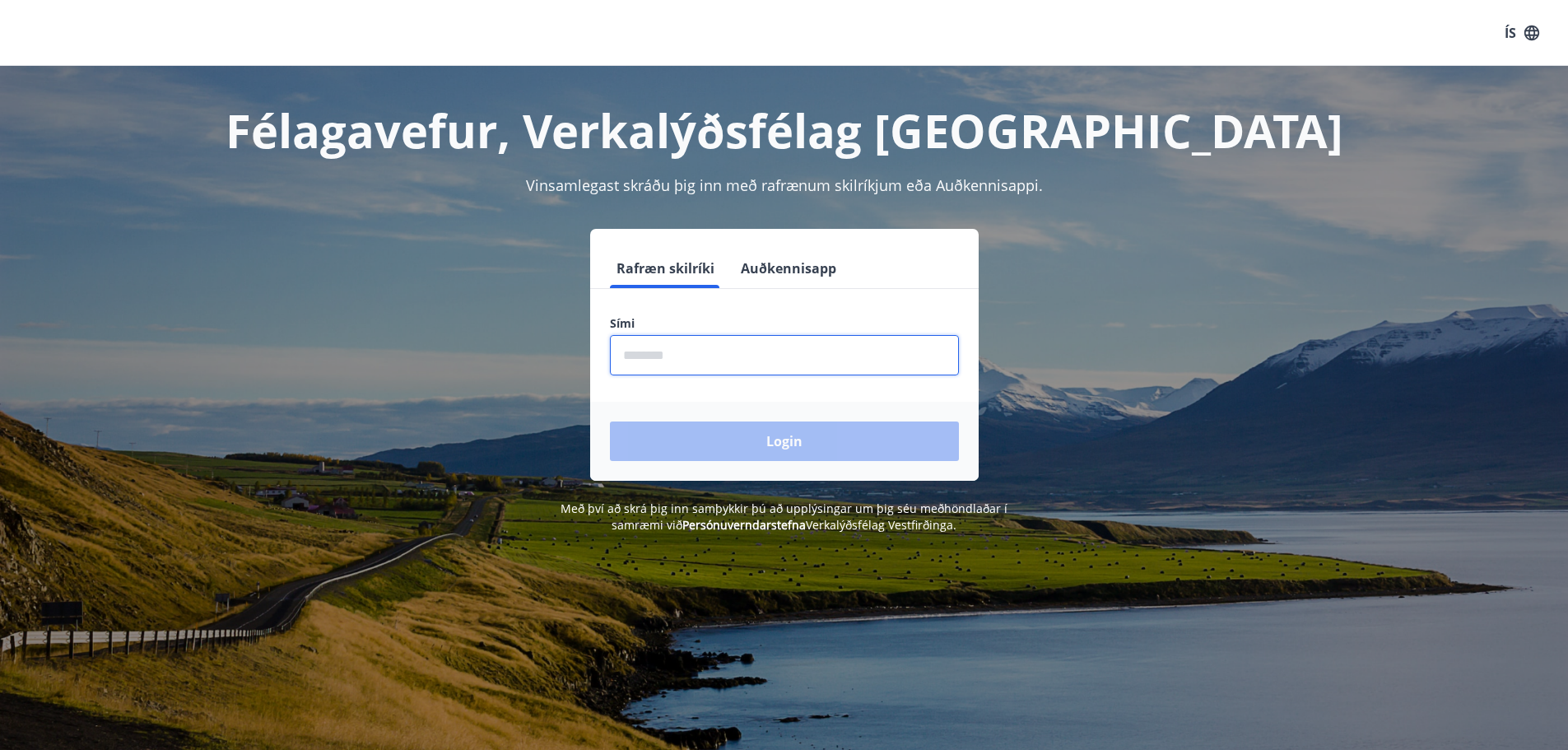
click at [692, 357] on input "phone" at bounding box center [785, 355] width 349 height 41
type input "********"
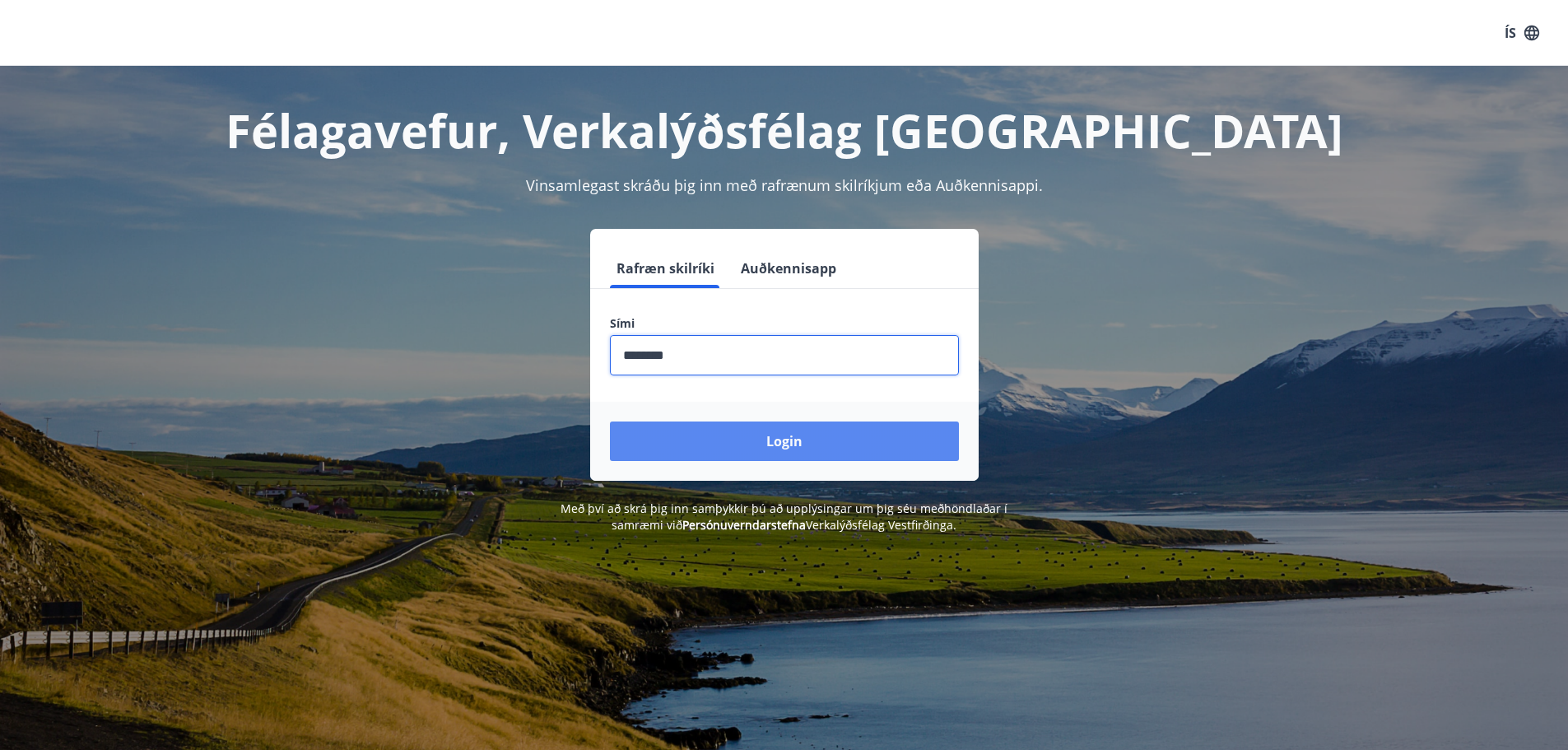
click at [804, 427] on button "Login" at bounding box center [785, 441] width 349 height 40
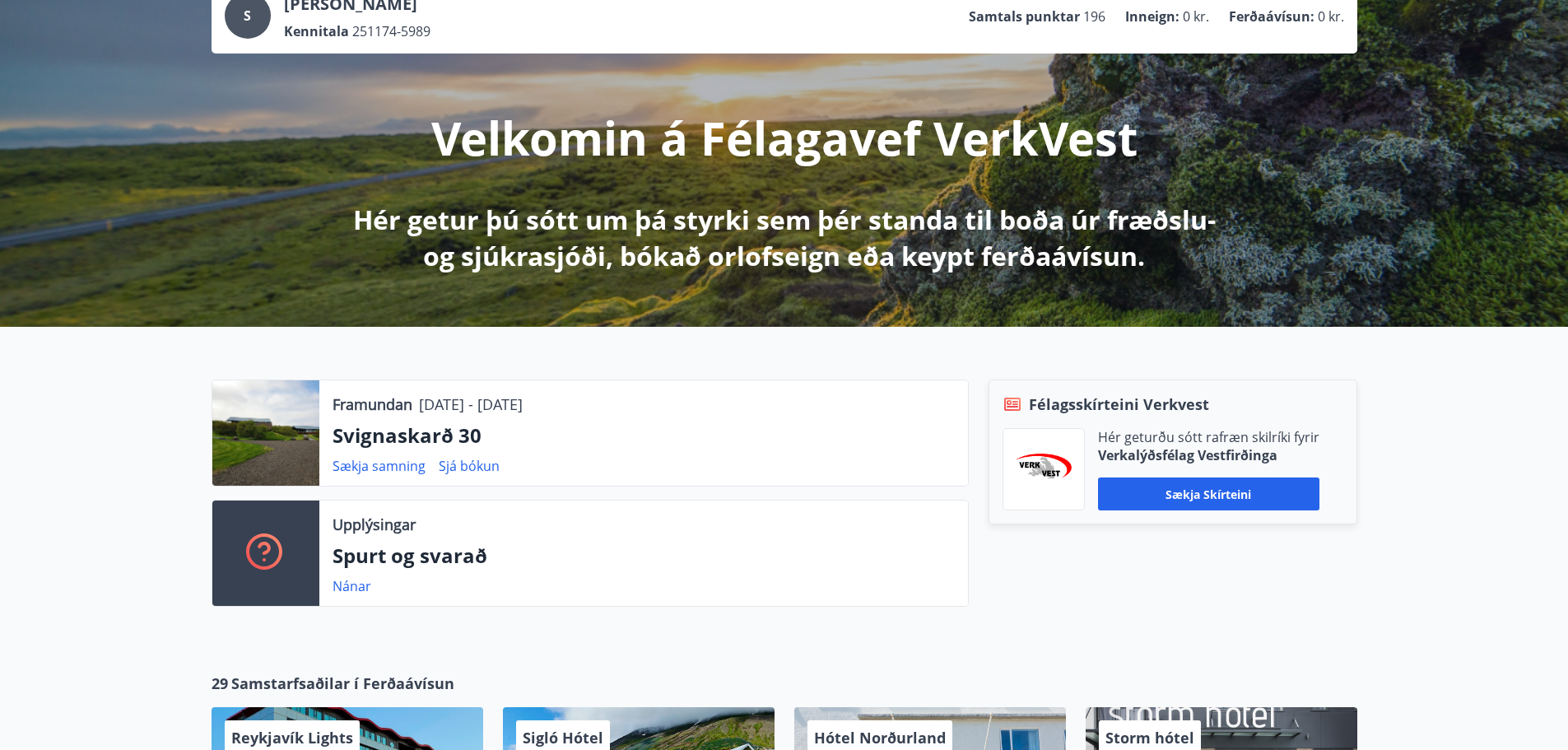
scroll to position [247, 0]
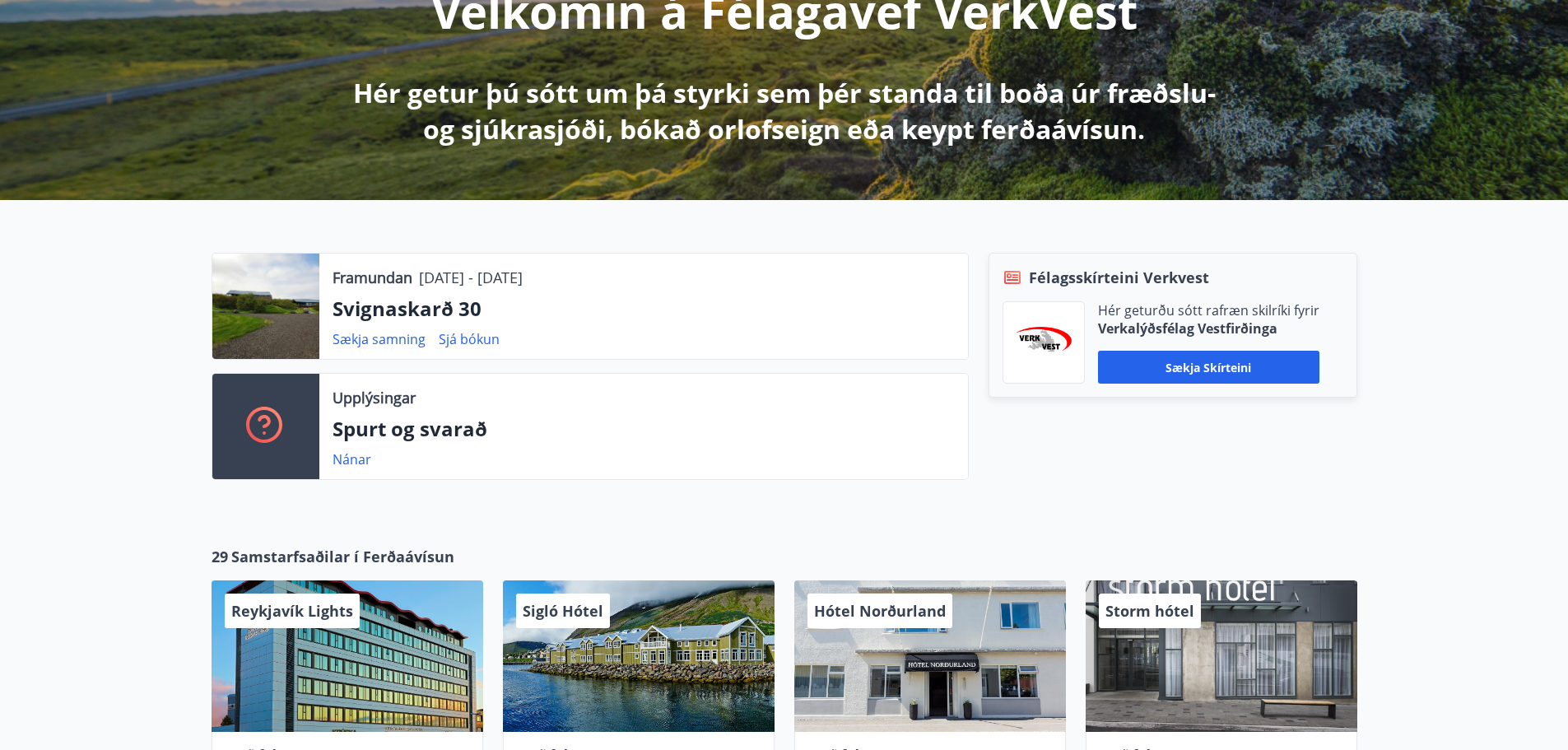
click at [276, 299] on div at bounding box center [266, 306] width 107 height 105
click at [477, 342] on link "Sjá bókun" at bounding box center [470, 339] width 61 height 18
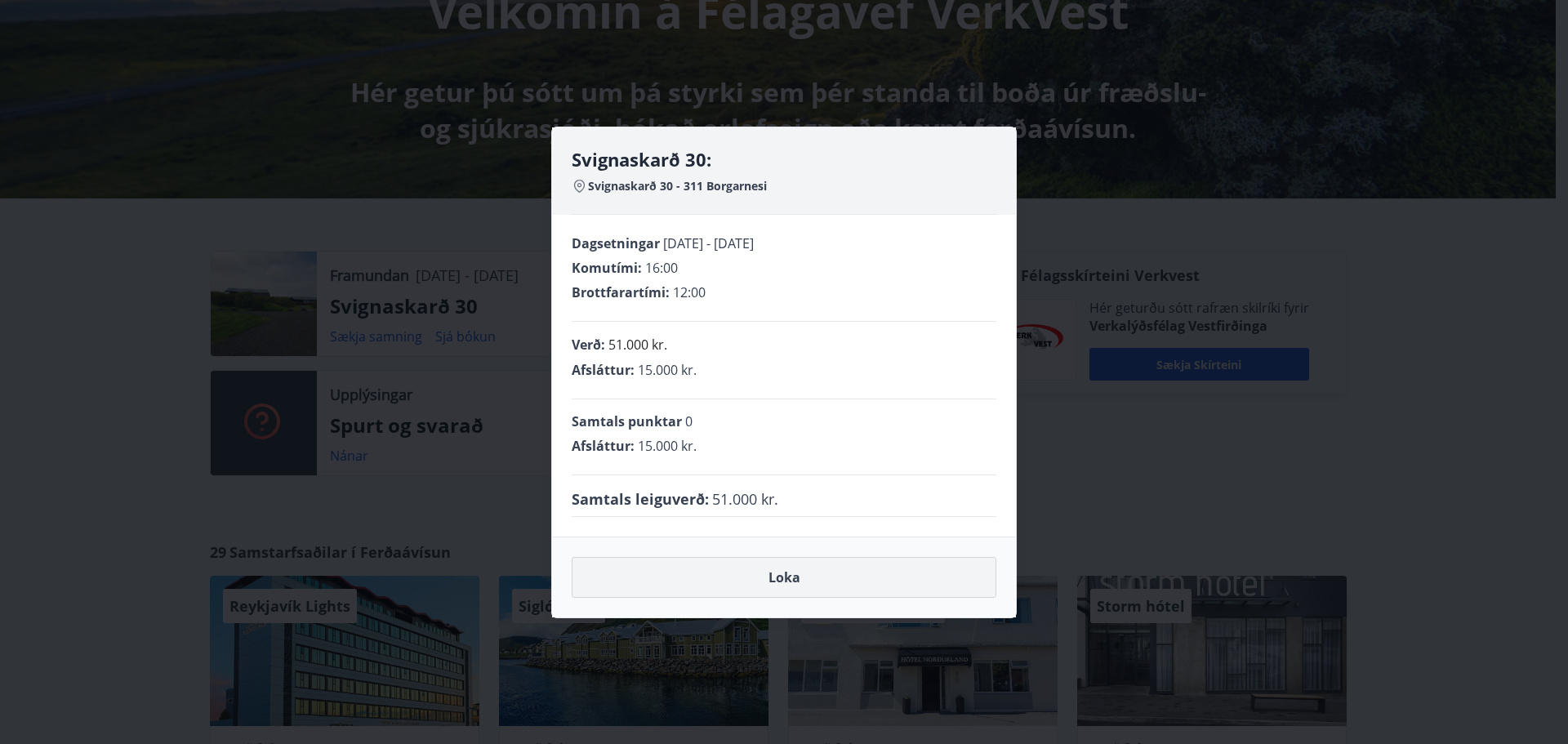
click at [808, 571] on button "Loka" at bounding box center [783, 577] width 425 height 41
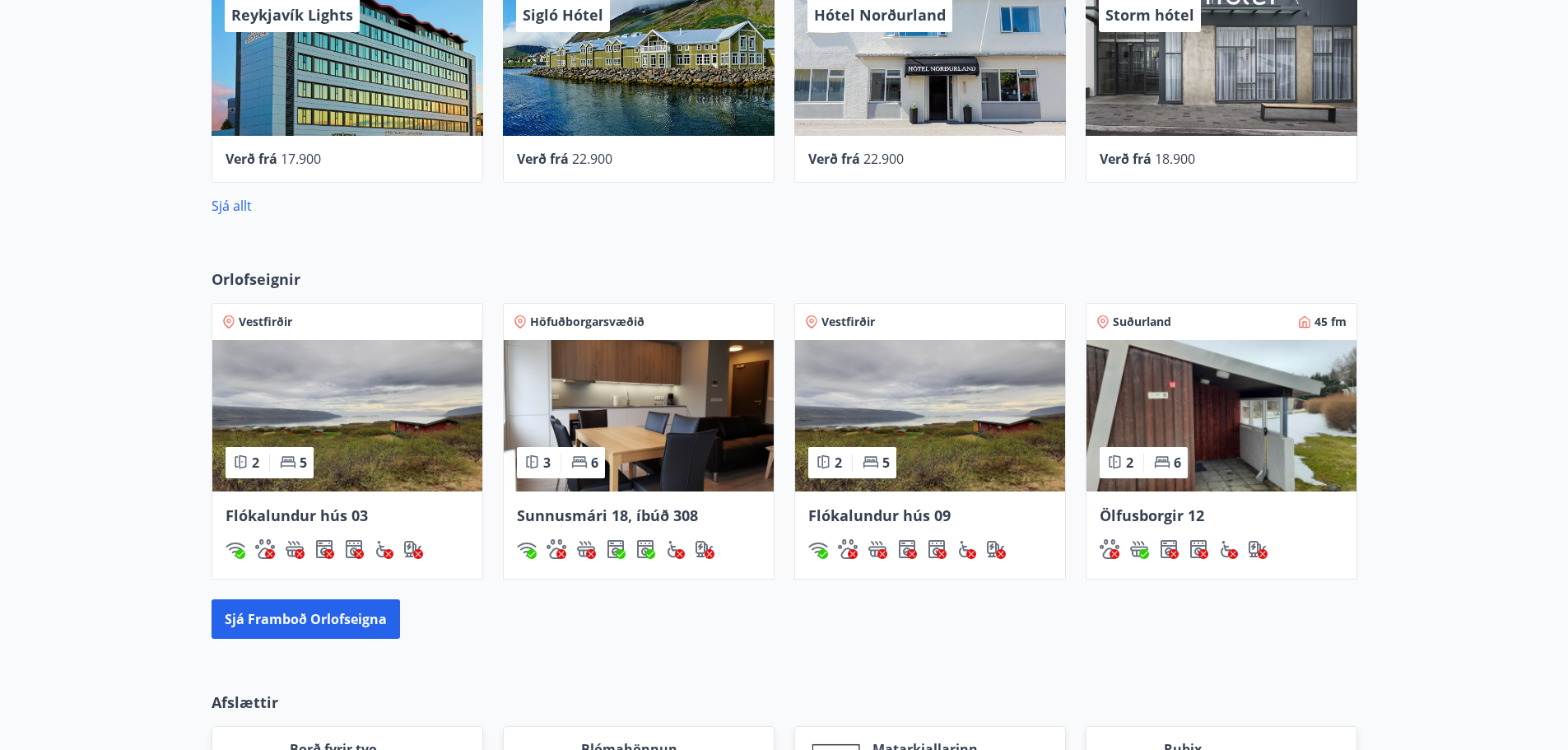
scroll to position [823, 0]
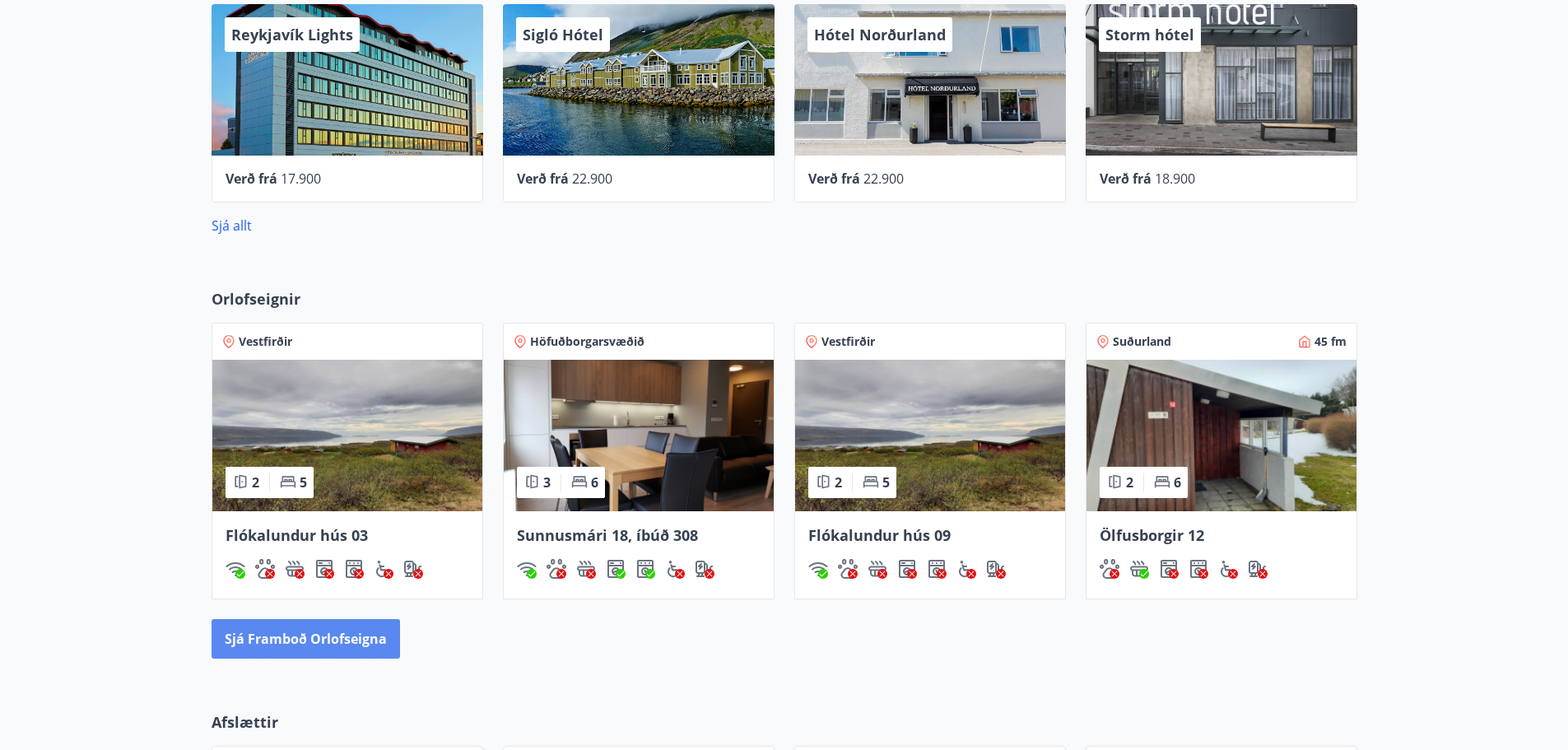
click at [312, 642] on button "Sjá framboð orlofseigna" at bounding box center [306, 639] width 189 height 40
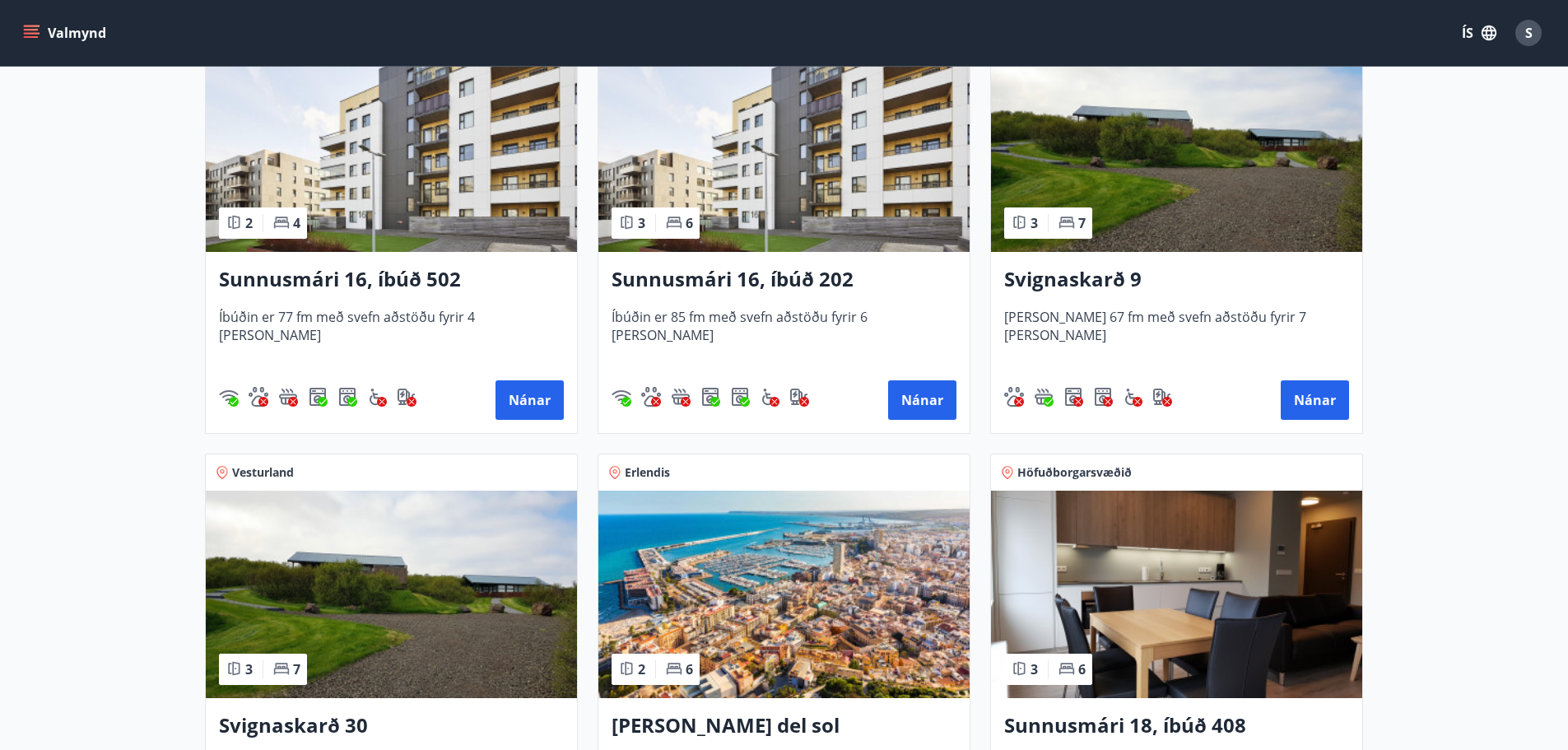
scroll to position [988, 0]
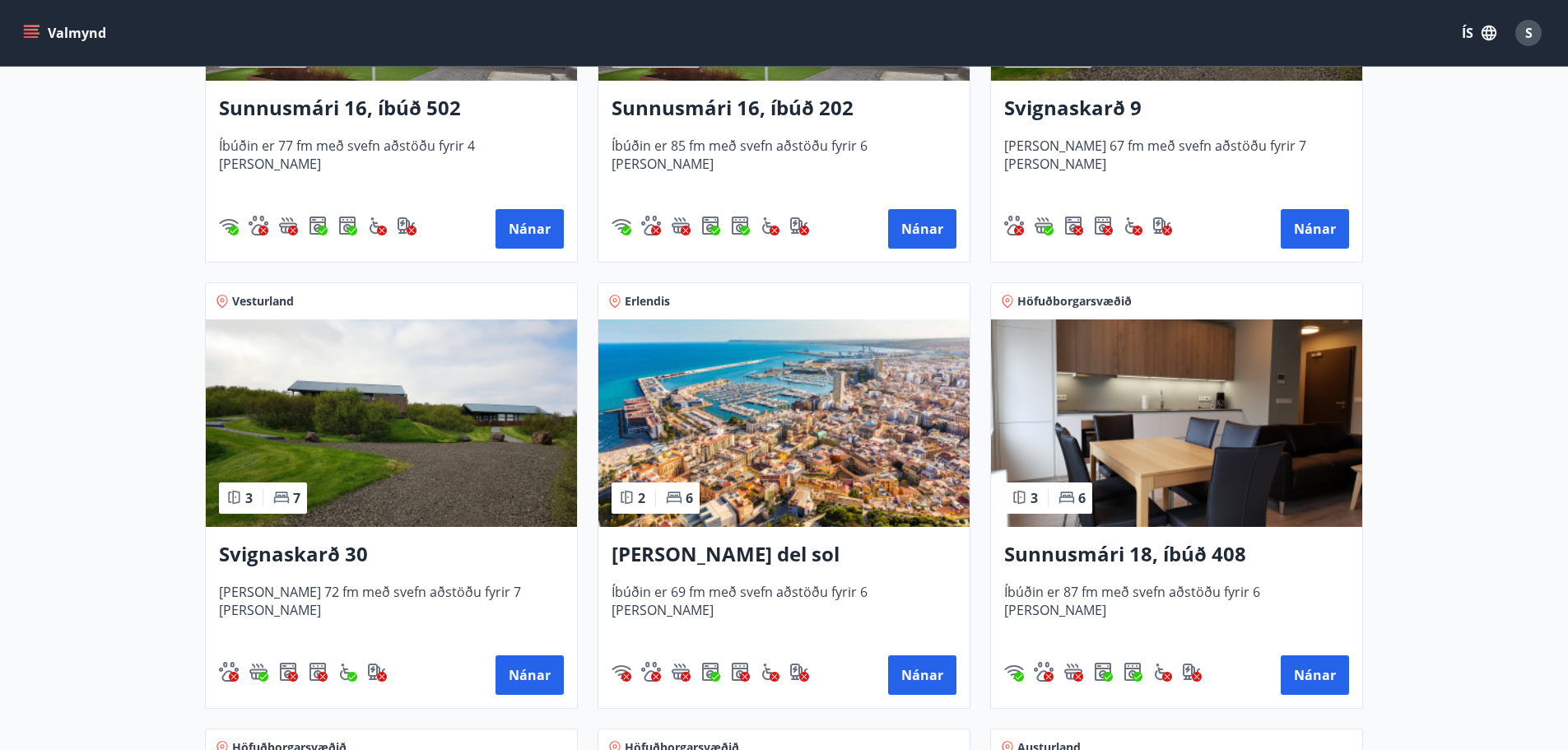
click at [419, 427] on img at bounding box center [392, 423] width 372 height 207
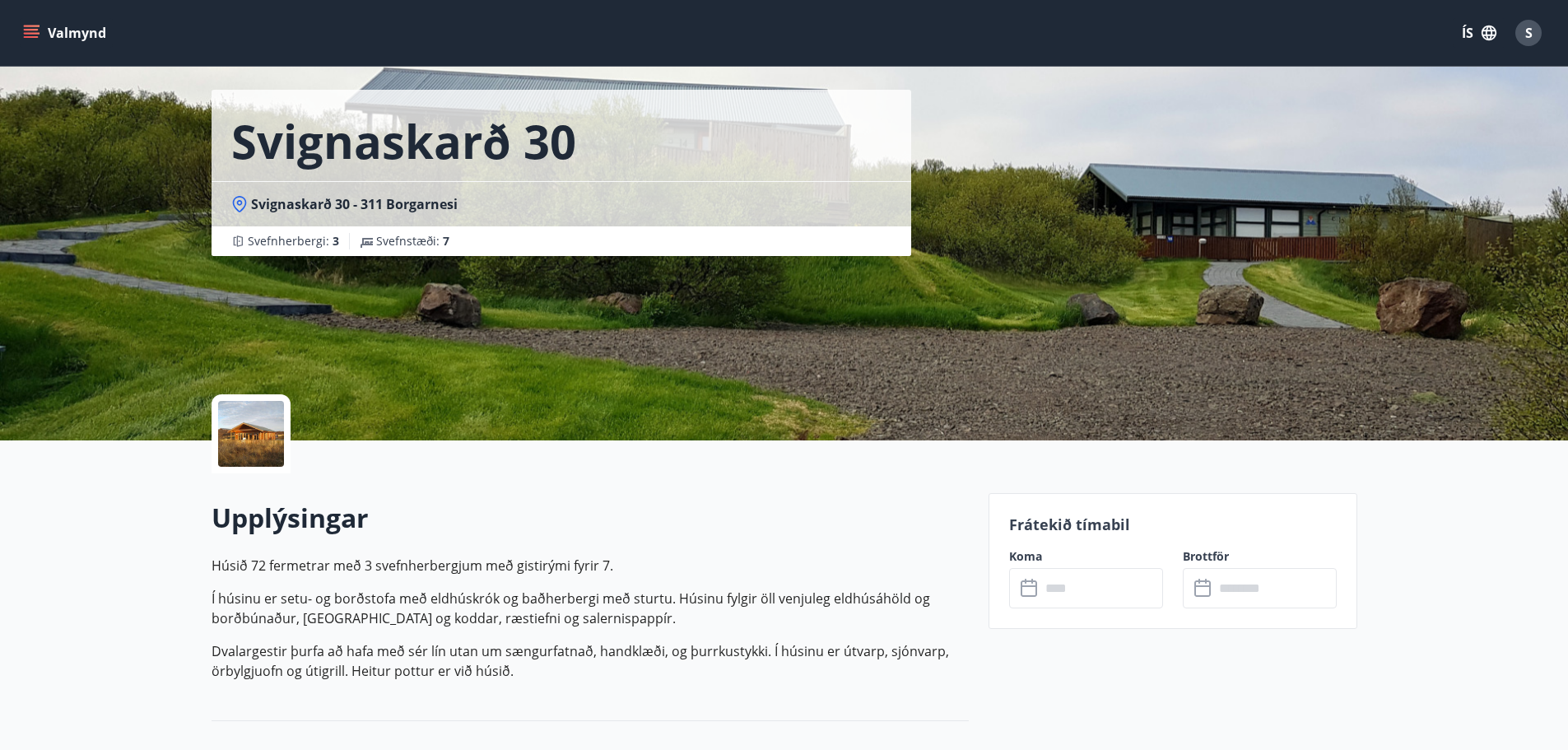
scroll to position [82, 0]
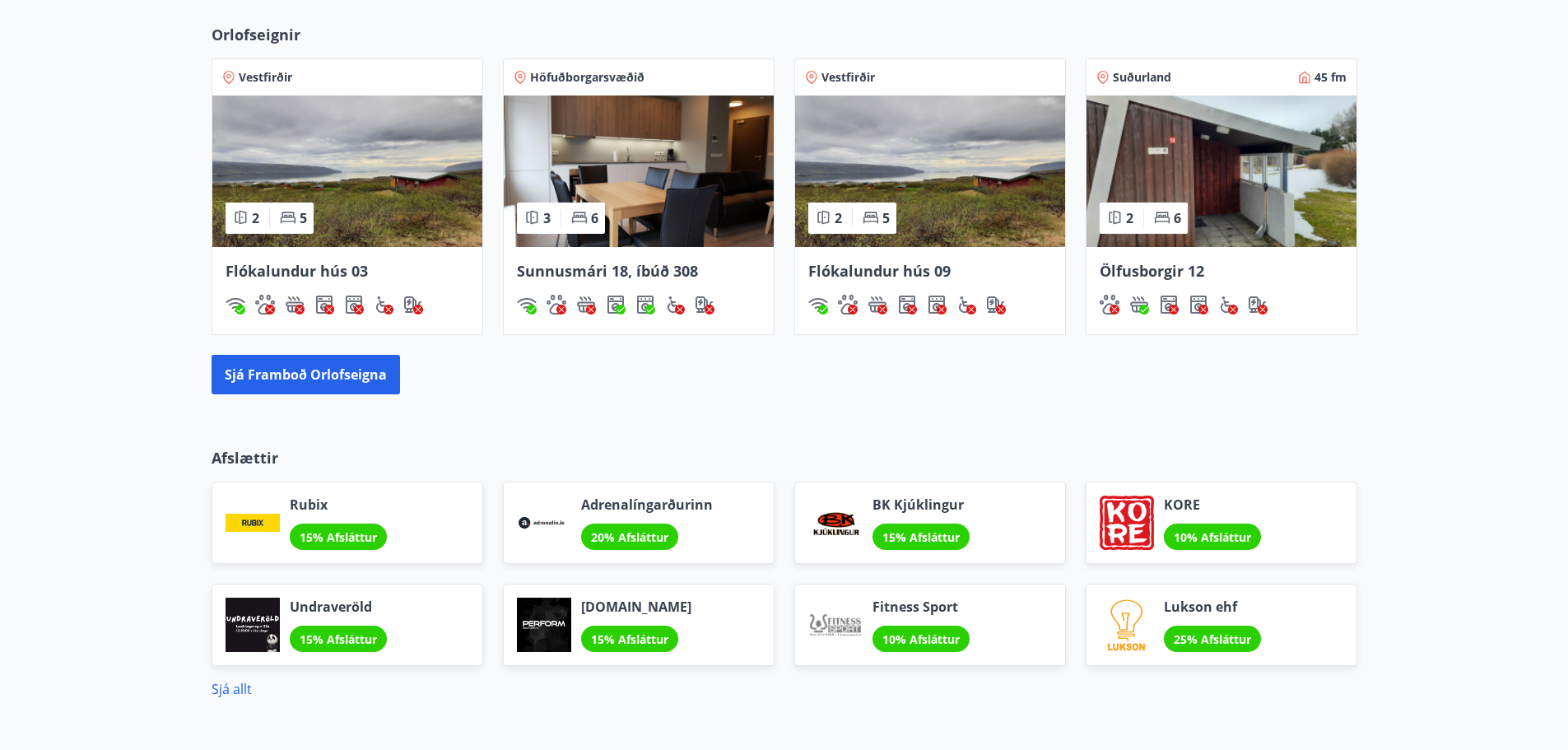
scroll to position [1120, 0]
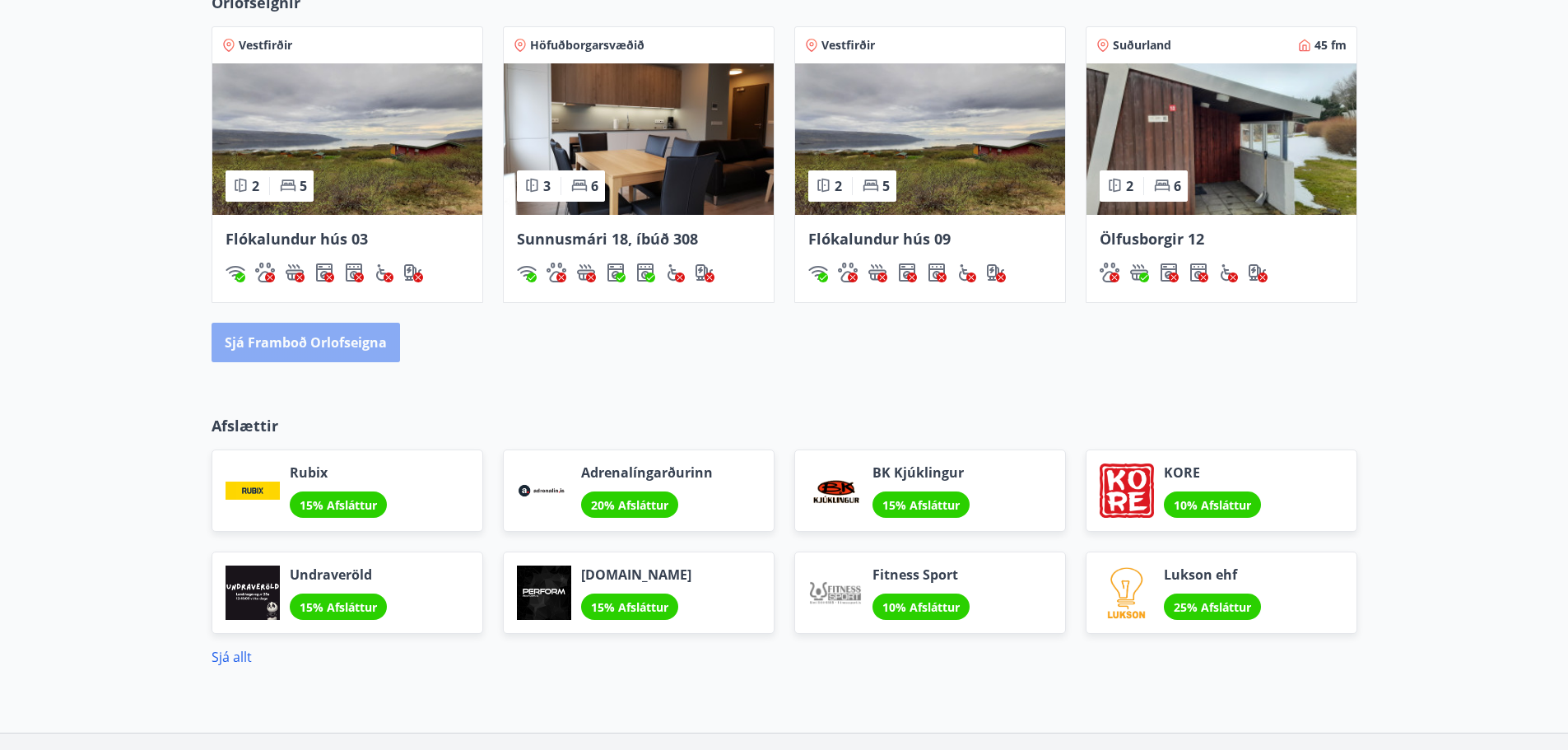
click at [311, 343] on button "Sjá framboð orlofseigna" at bounding box center [306, 342] width 189 height 40
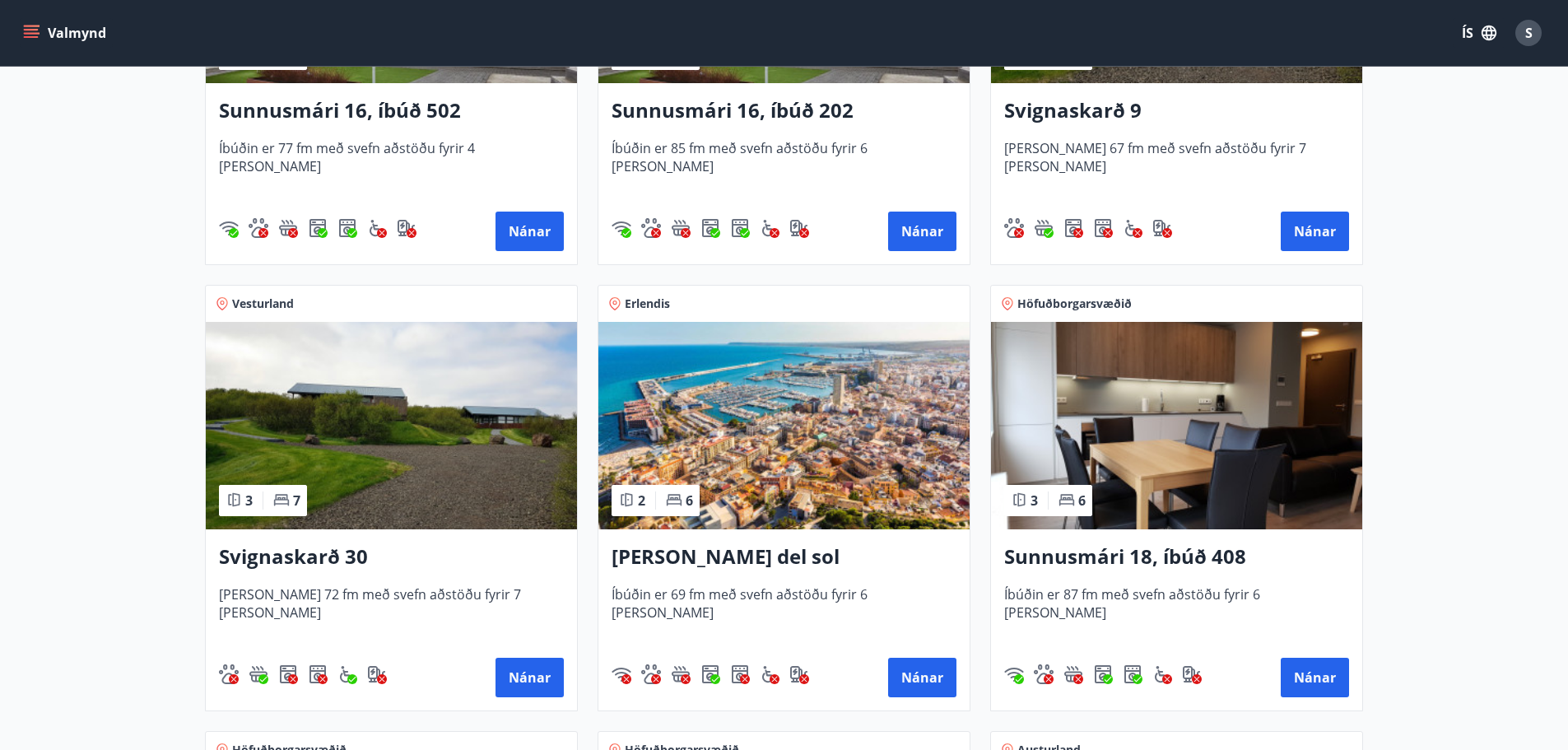
scroll to position [988, 0]
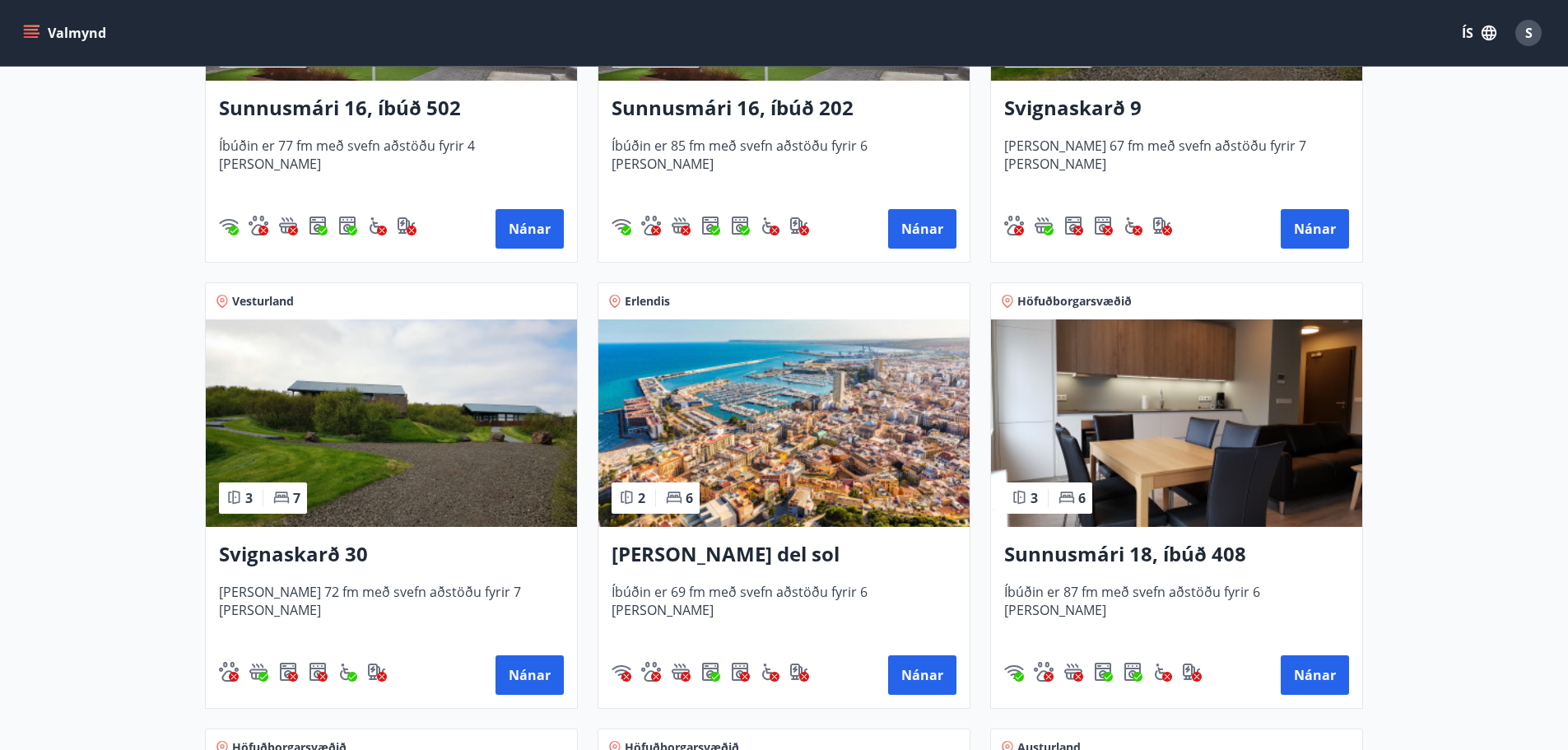
click at [405, 434] on img at bounding box center [392, 423] width 372 height 207
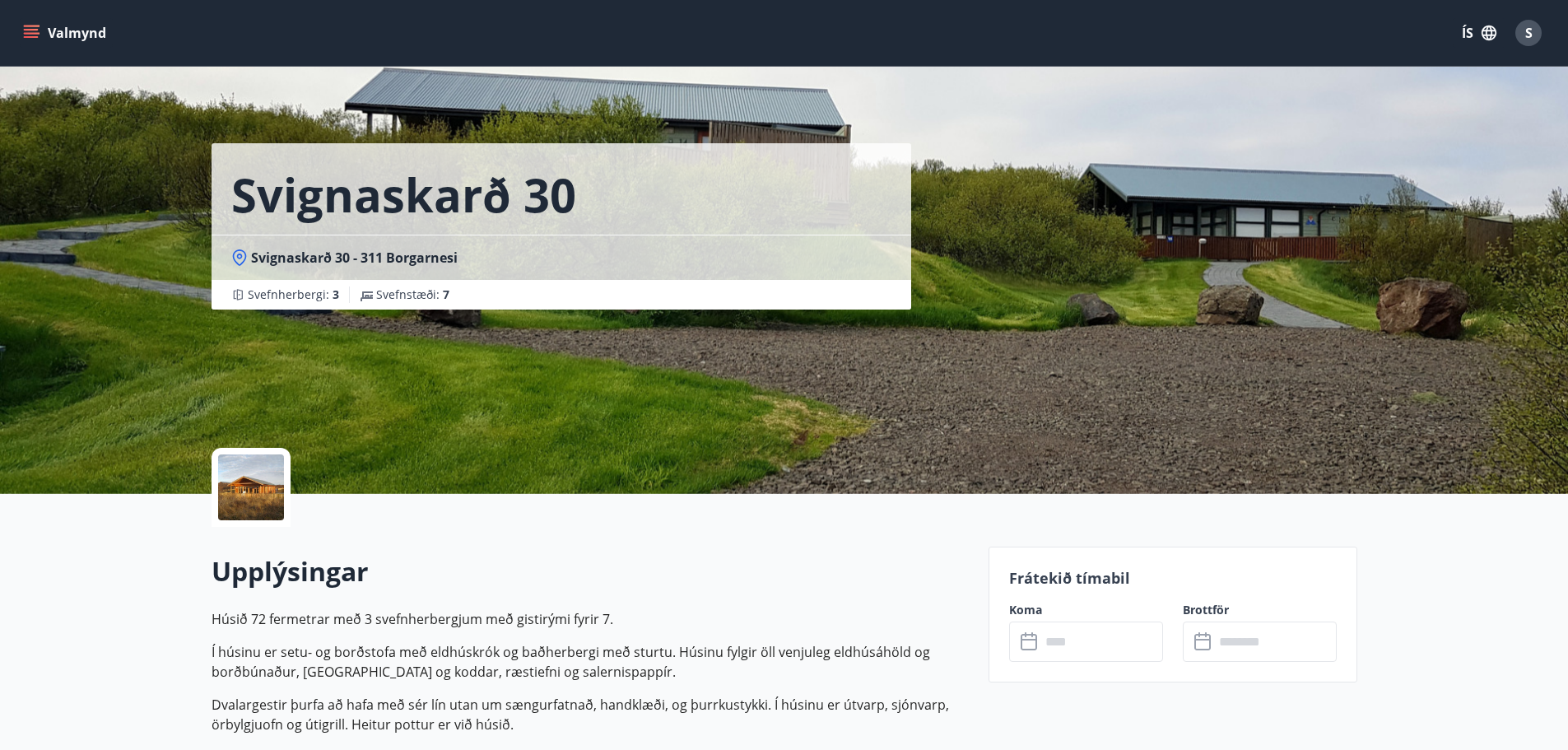
click at [251, 503] on div at bounding box center [251, 486] width 66 height 66
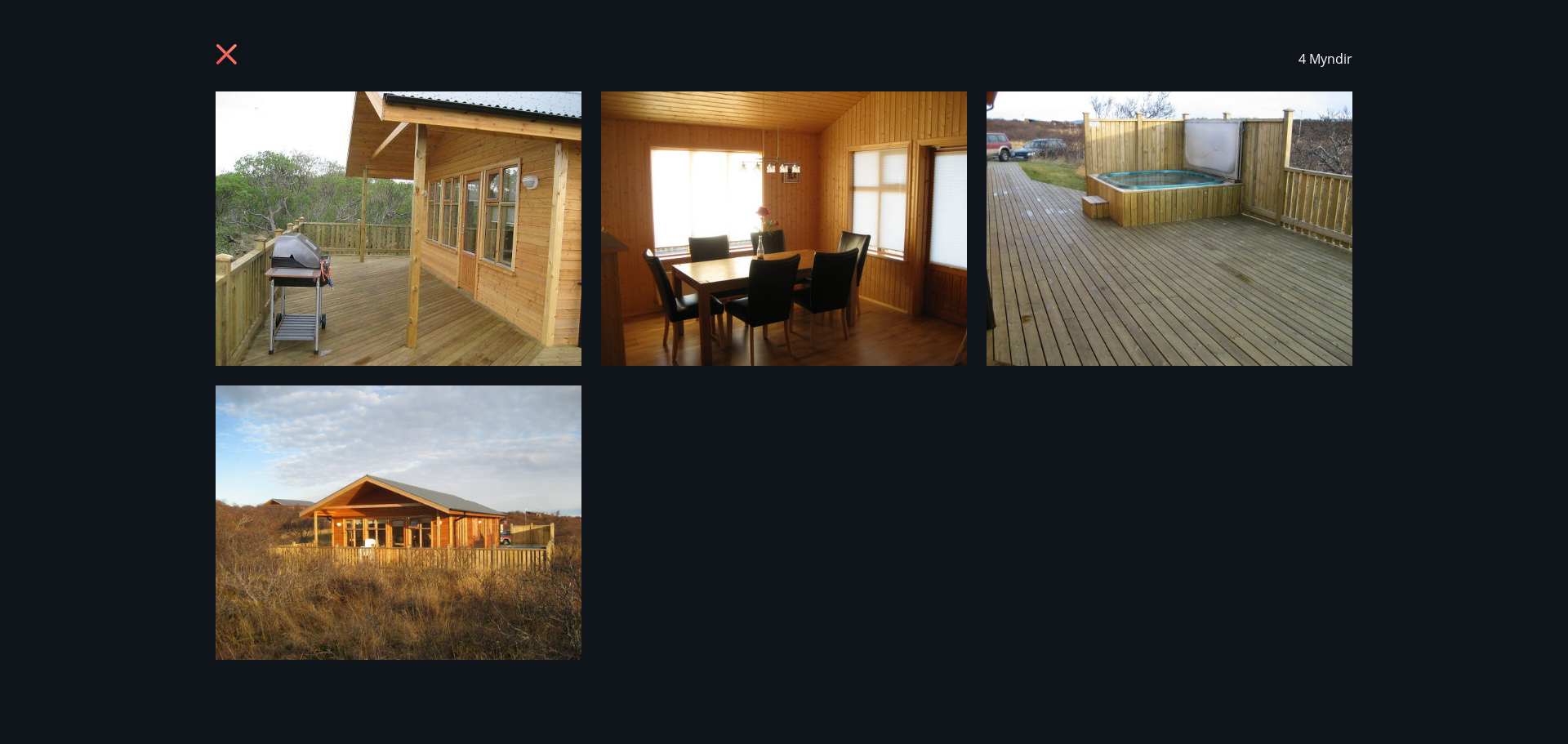
click at [467, 224] on img at bounding box center [398, 228] width 366 height 274
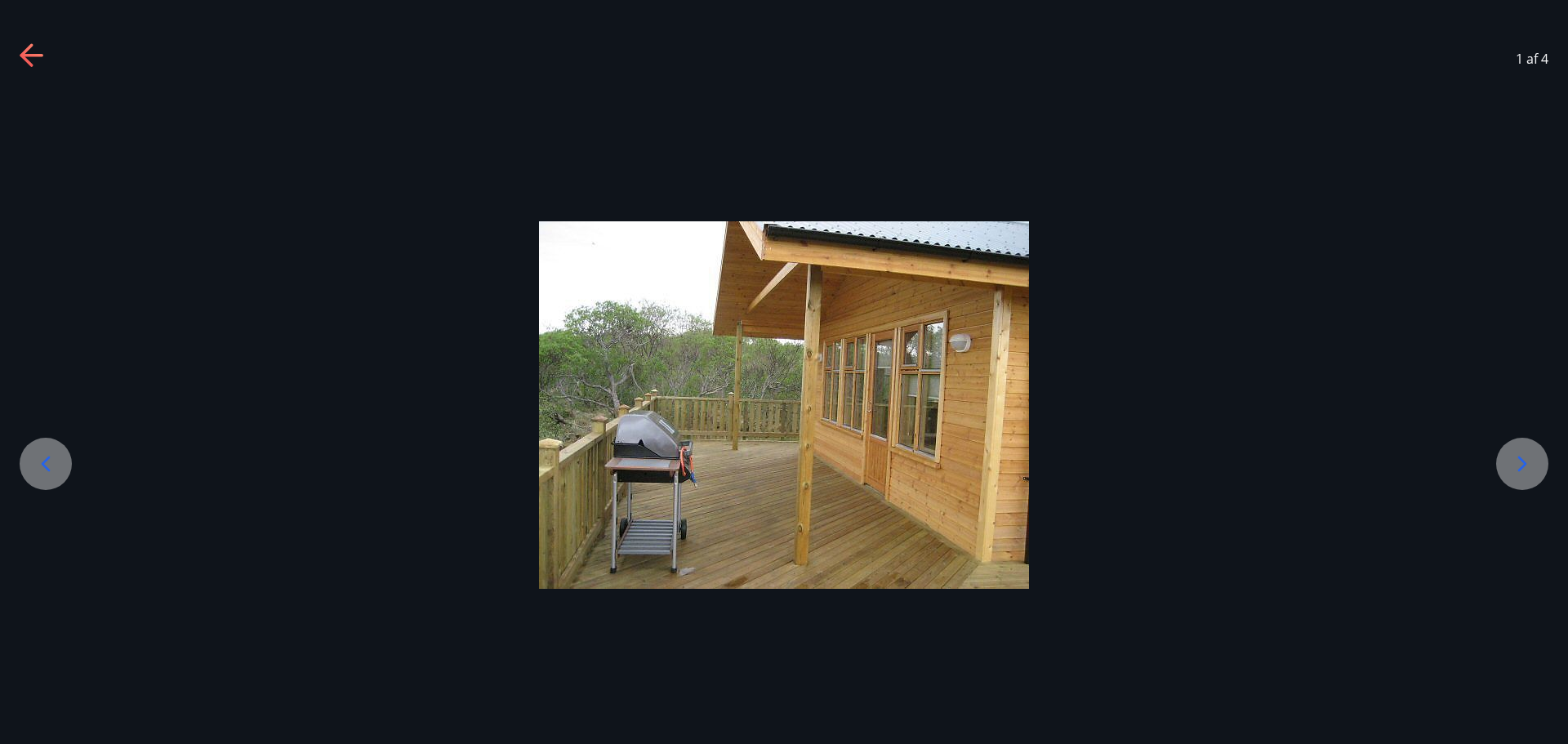
click at [1529, 460] on icon at bounding box center [1521, 463] width 26 height 26
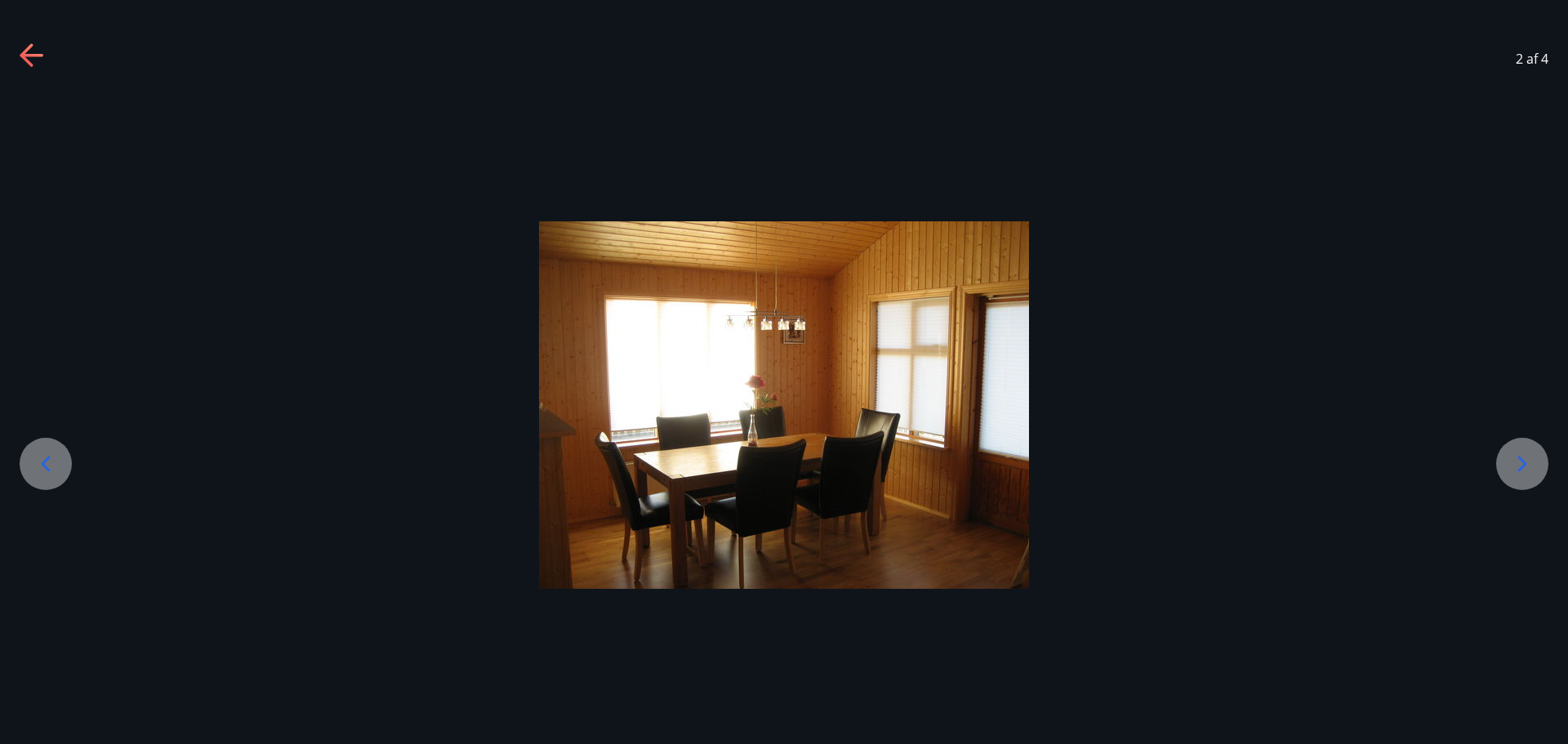
click at [1529, 460] on icon at bounding box center [1521, 463] width 26 height 26
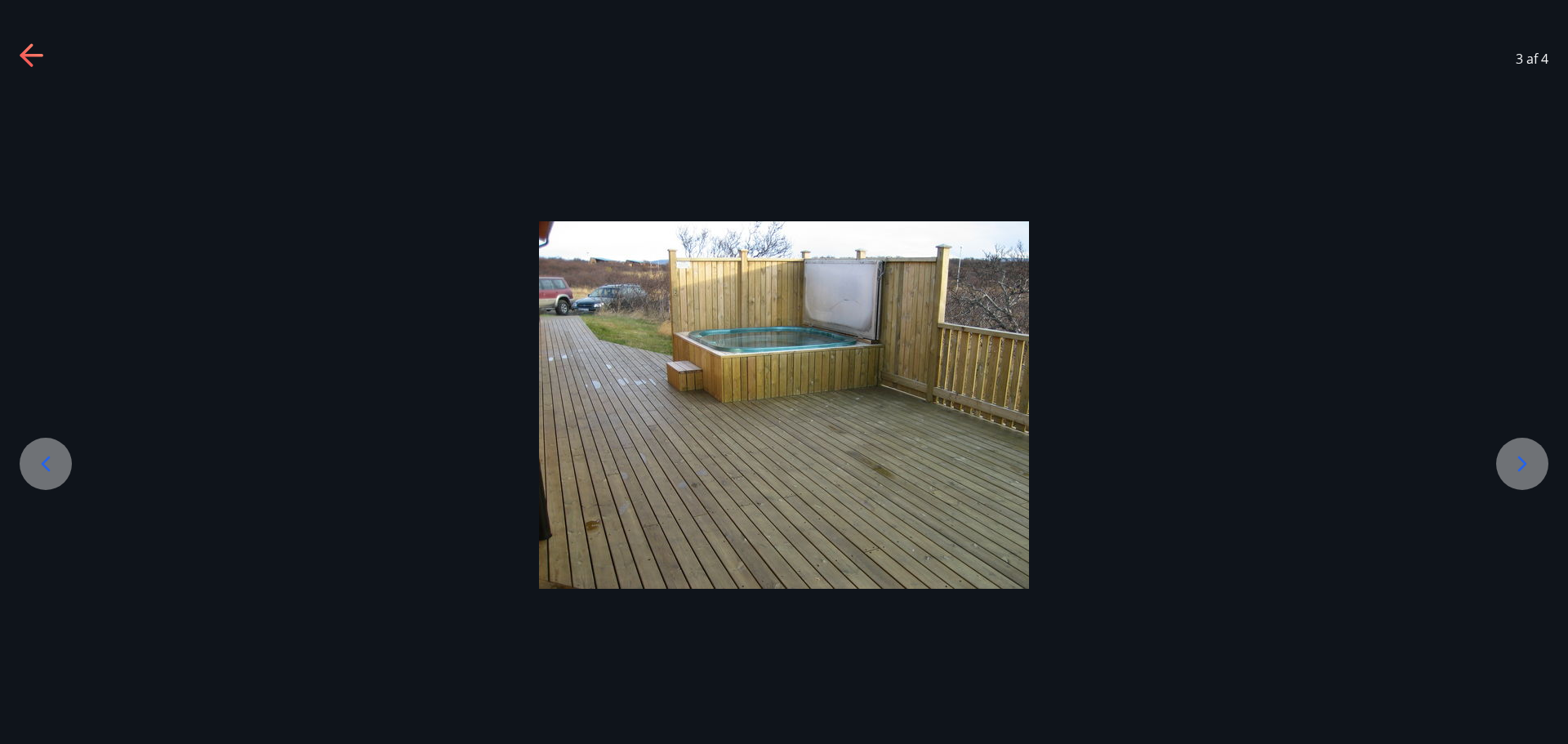
click at [1529, 460] on icon at bounding box center [1521, 463] width 26 height 26
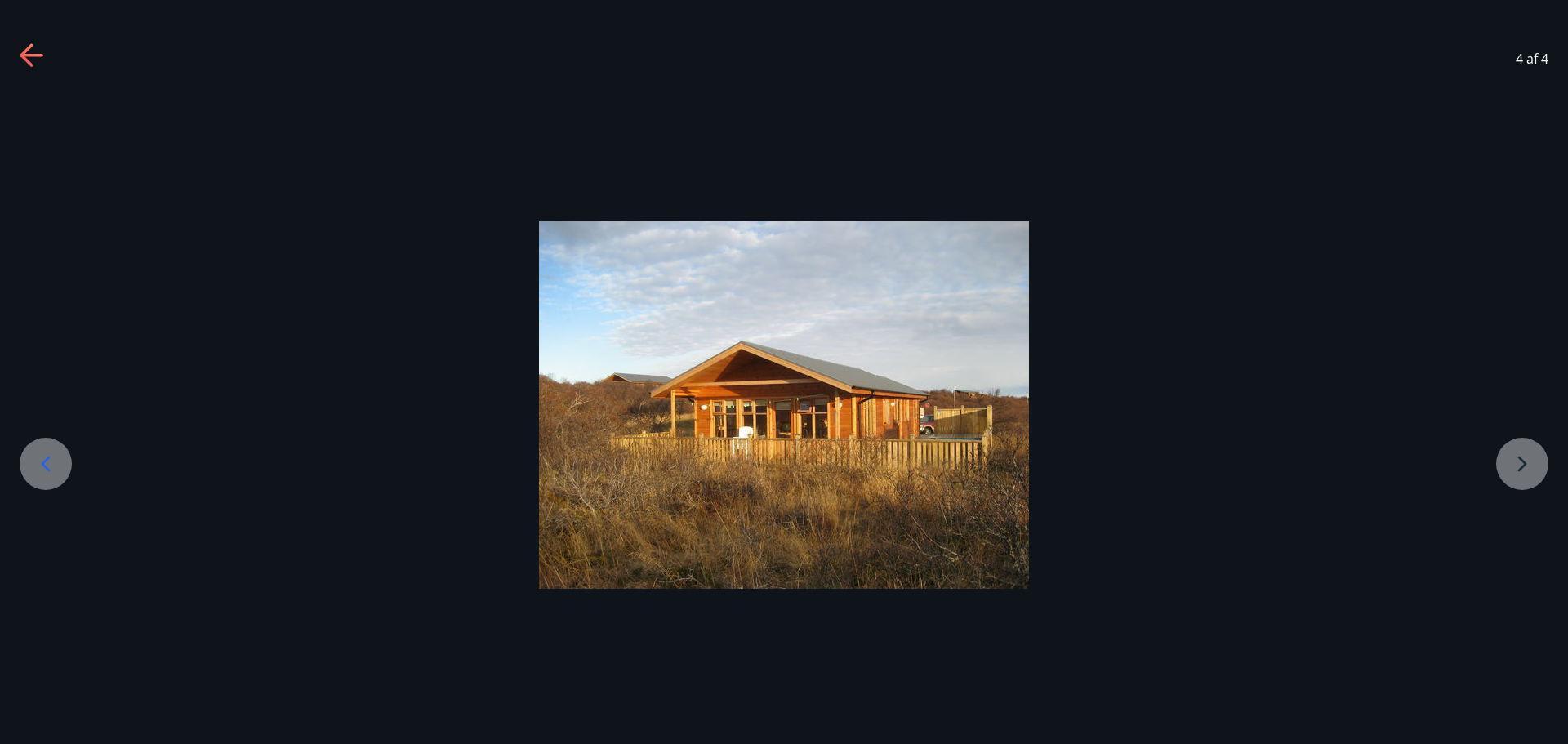
click at [1529, 460] on div at bounding box center [784, 405] width 1568 height 368
